Goal: Task Accomplishment & Management: Complete application form

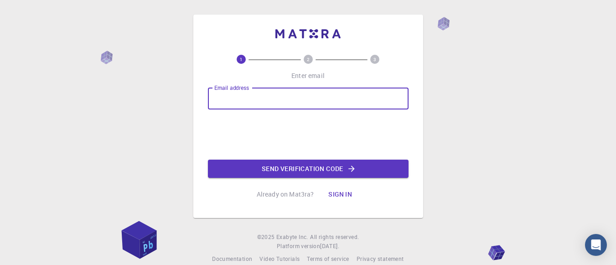
type input "[EMAIL_ADDRESS][DOMAIN_NAME]"
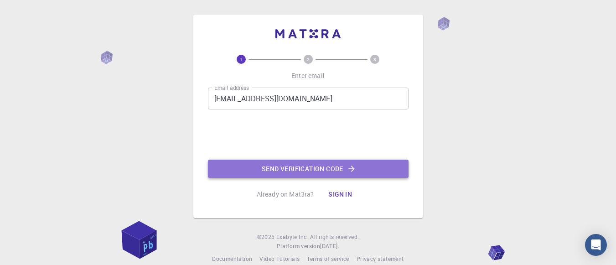
click at [268, 176] on button "Send verification code" at bounding box center [308, 169] width 201 height 18
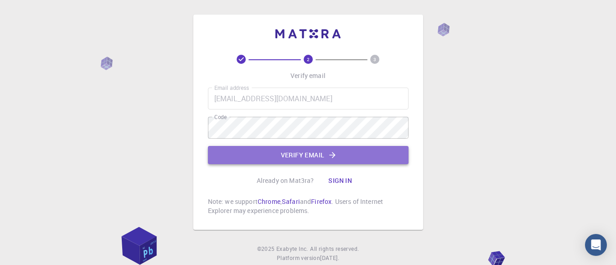
click at [288, 156] on button "Verify email" at bounding box center [308, 155] width 201 height 18
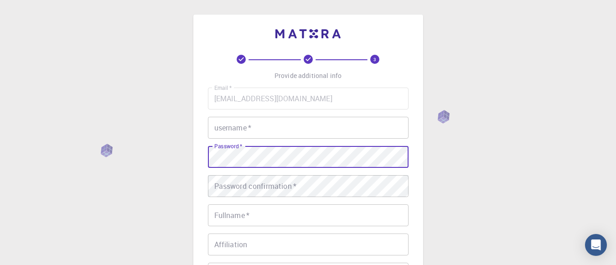
click at [133, 154] on div "3 Provide additional info Email   * [EMAIL_ADDRESS][DOMAIN_NAME] Email   * user…" at bounding box center [308, 232] width 616 height 464
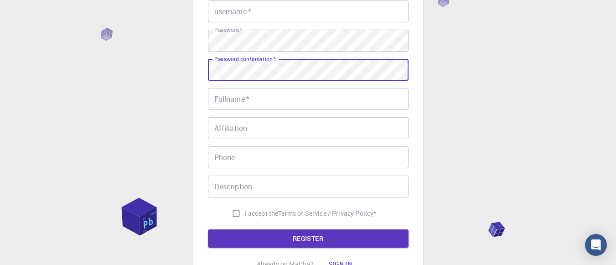
scroll to position [128, 0]
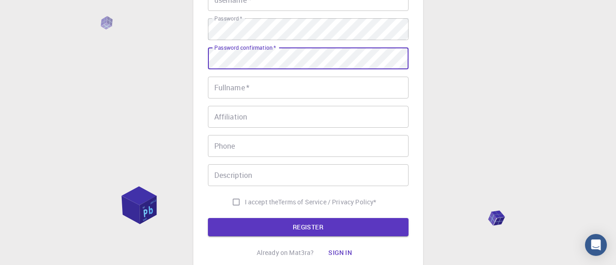
click at [234, 201] on input "I accept the Terms of Service / Privacy Policy *" at bounding box center [236, 201] width 17 height 17
checkbox input "true"
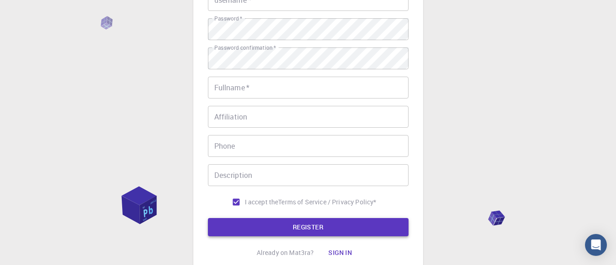
click at [273, 227] on button "REGISTER" at bounding box center [308, 227] width 201 height 18
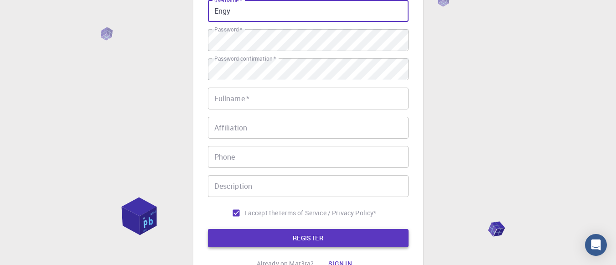
type input "Engy"
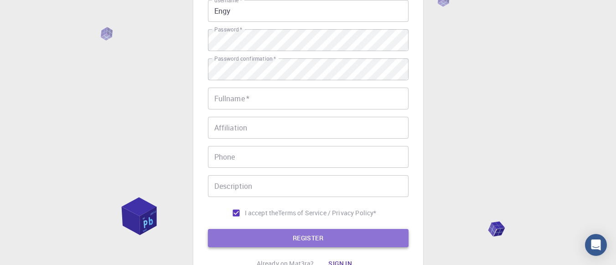
click at [285, 236] on button "REGISTER" at bounding box center [308, 238] width 201 height 18
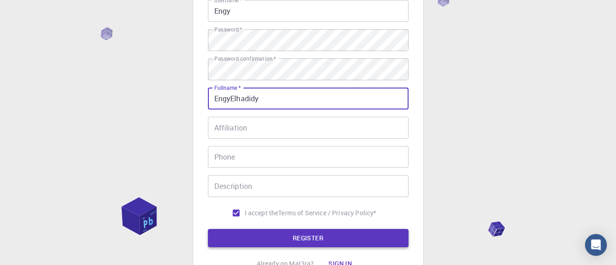
type input "EngyElhadidy"
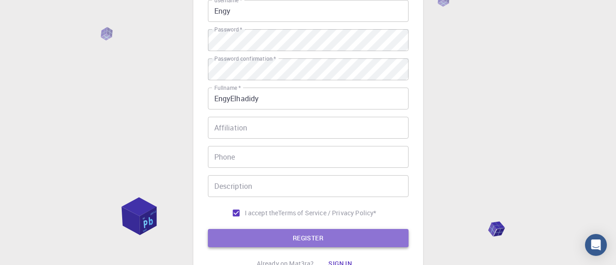
click at [295, 236] on button "REGISTER" at bounding box center [308, 238] width 201 height 18
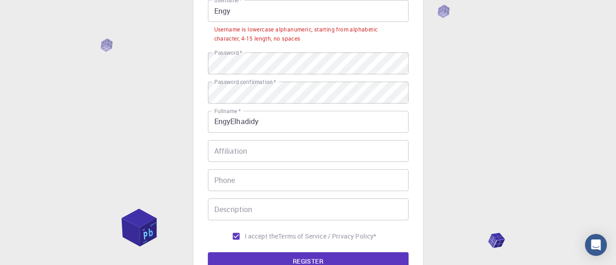
scroll to position [99, 0]
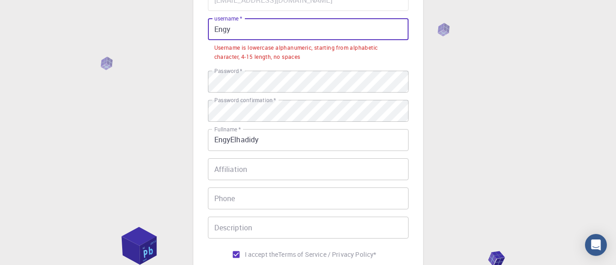
click at [262, 32] on input "Engy" at bounding box center [308, 29] width 201 height 22
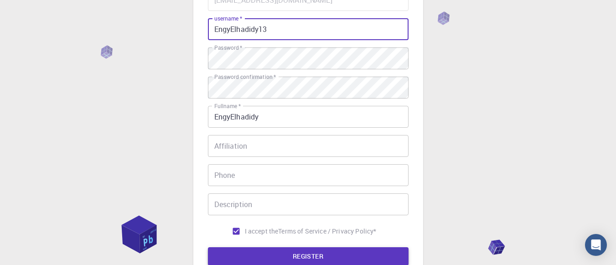
click at [271, 262] on button "REGISTER" at bounding box center [308, 256] width 201 height 18
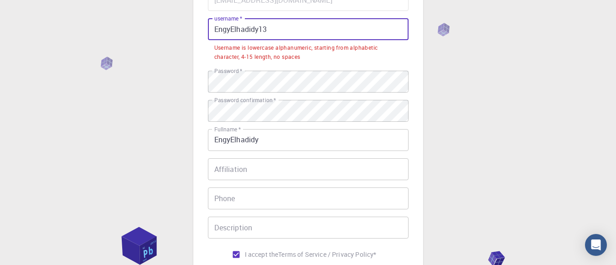
click at [235, 28] on input "EngyElhadidy13" at bounding box center [308, 29] width 201 height 22
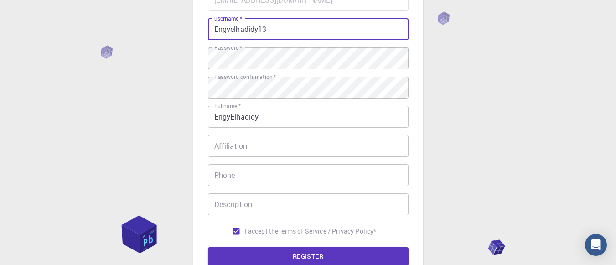
click at [218, 27] on input "Engyelhadidy13" at bounding box center [308, 29] width 201 height 22
type input "engyelhadidy13"
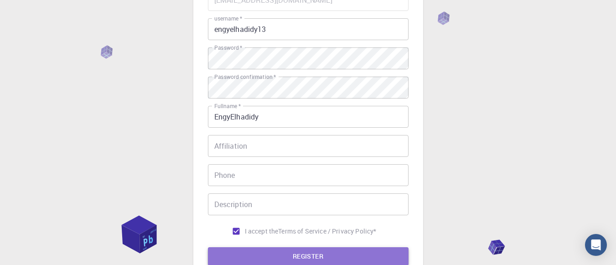
click at [306, 253] on button "REGISTER" at bounding box center [308, 256] width 201 height 18
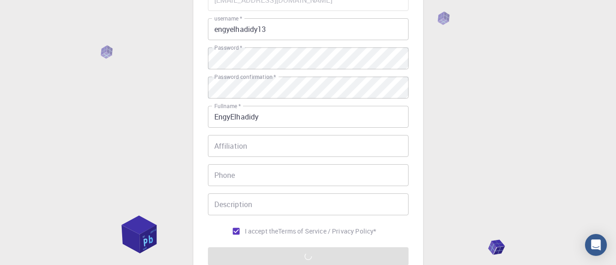
scroll to position [117, 0]
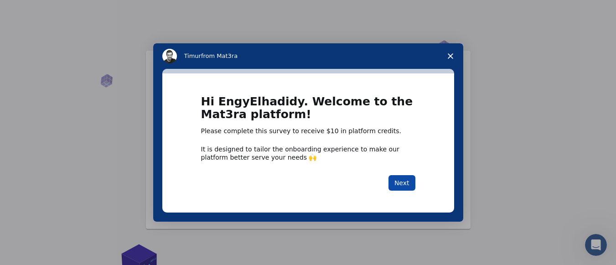
click at [398, 177] on button "Next" at bounding box center [402, 183] width 27 height 16
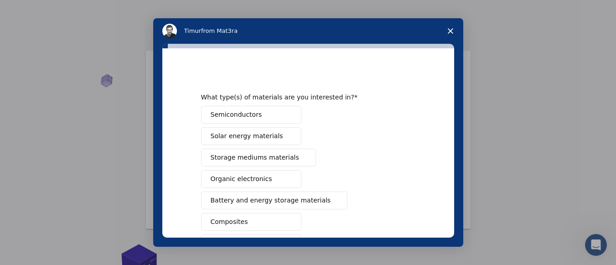
scroll to position [166, 0]
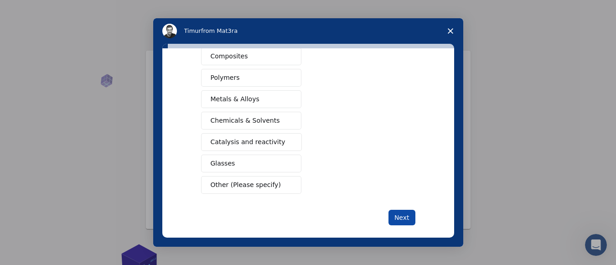
click at [399, 217] on button "Next" at bounding box center [402, 218] width 27 height 16
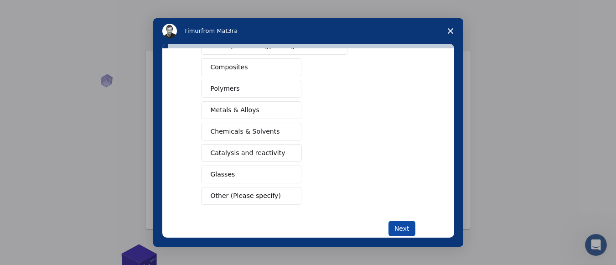
scroll to position [133, 0]
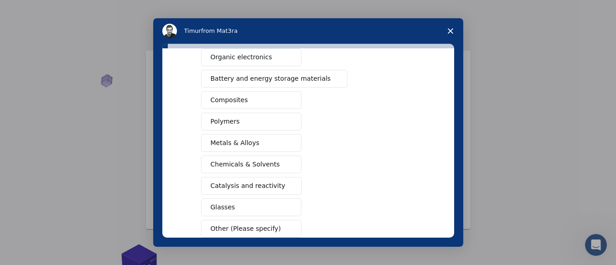
click at [447, 233] on div "What type(s) of materials are you interested in? This is a required response Se…" at bounding box center [308, 142] width 292 height 189
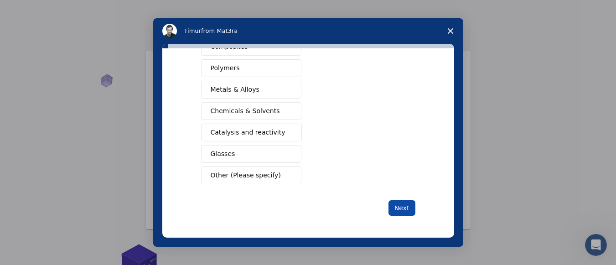
click at [402, 209] on button "Next" at bounding box center [402, 208] width 27 height 16
click at [403, 212] on button "Next" at bounding box center [402, 208] width 27 height 16
click at [402, 209] on button "Next" at bounding box center [402, 208] width 27 height 16
click at [401, 207] on button "Next" at bounding box center [402, 208] width 27 height 16
click at [403, 209] on button "Next" at bounding box center [402, 208] width 27 height 16
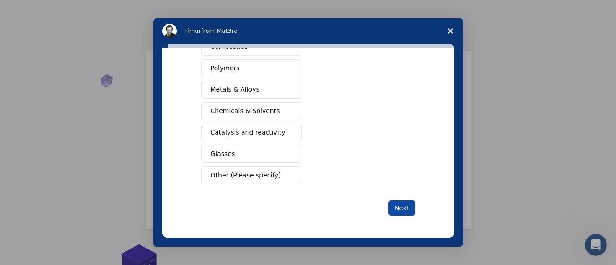
click at [399, 209] on button "Next" at bounding box center [402, 208] width 27 height 16
click at [407, 208] on button "Next" at bounding box center [402, 208] width 27 height 16
click at [403, 210] on button "Next" at bounding box center [402, 208] width 27 height 16
click at [405, 209] on button "Next" at bounding box center [402, 208] width 27 height 16
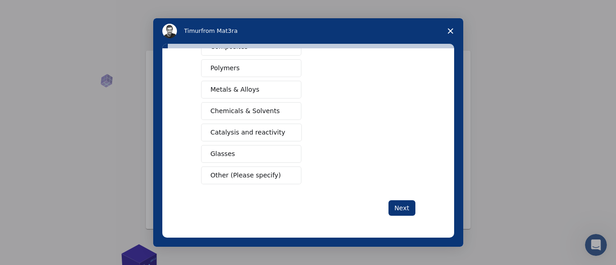
click at [283, 158] on button "Glasses" at bounding box center [251, 154] width 100 height 18
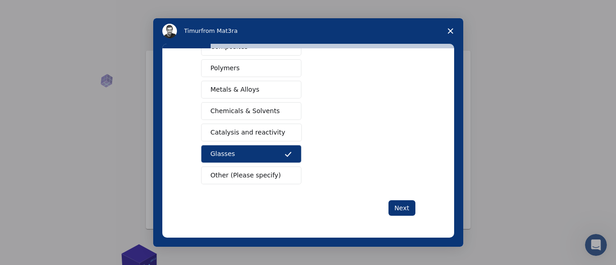
click at [267, 93] on button "Metals & Alloys" at bounding box center [251, 90] width 100 height 18
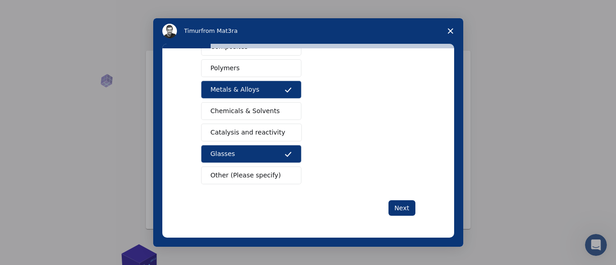
click at [267, 93] on button "Metals & Alloys" at bounding box center [251, 90] width 100 height 18
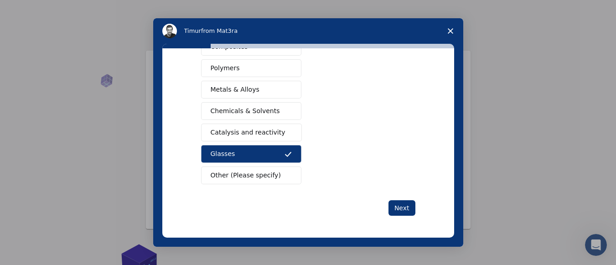
click at [264, 148] on button "Glasses" at bounding box center [251, 154] width 100 height 18
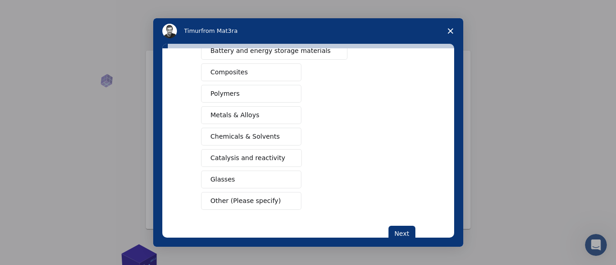
scroll to position [159, 0]
